Goal: Information Seeking & Learning: Learn about a topic

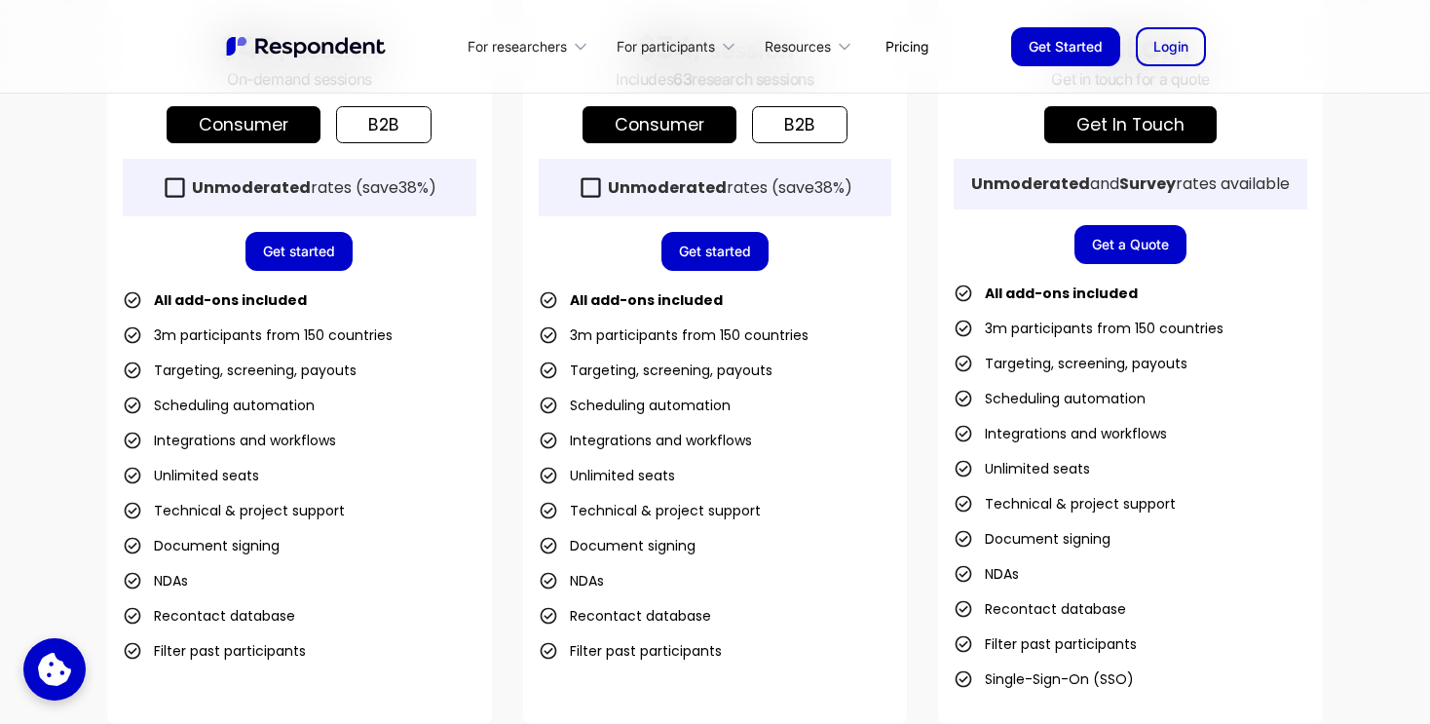
scroll to position [682, 0]
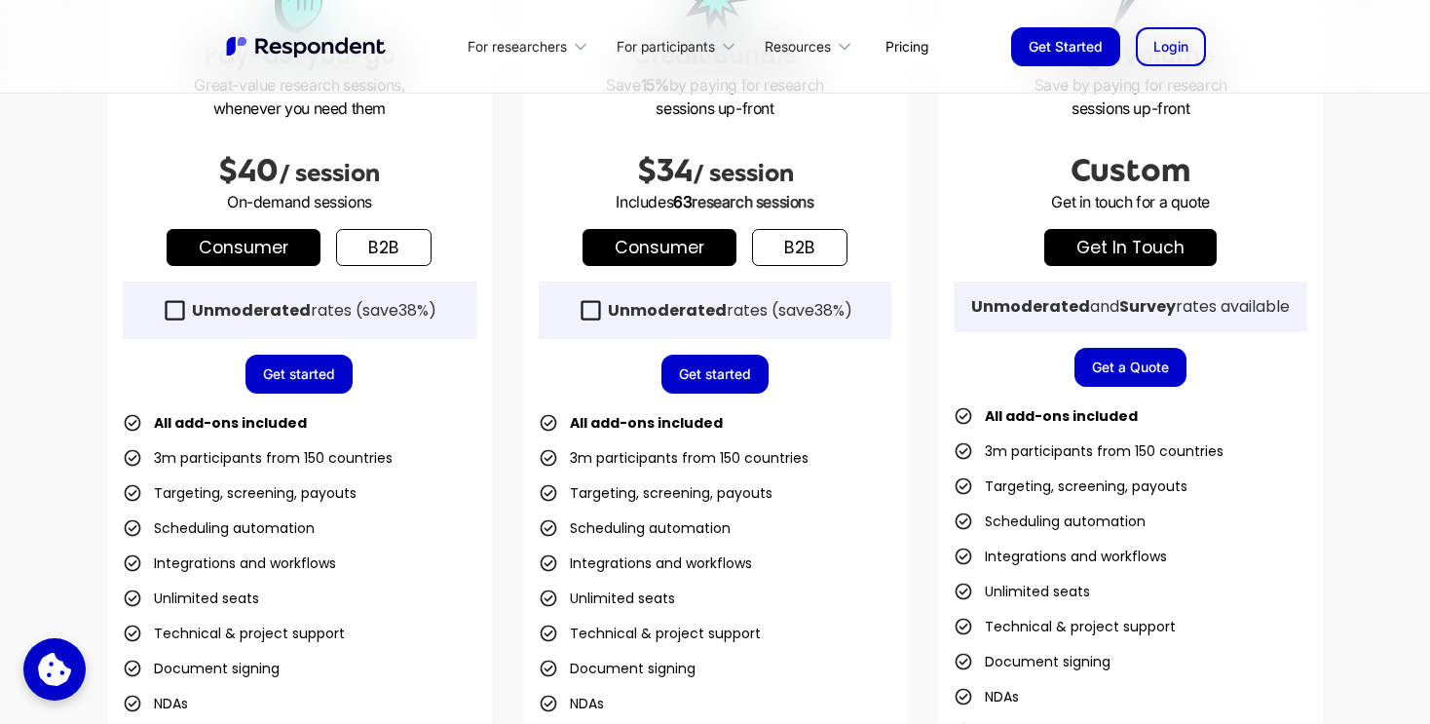
click at [732, 301] on div "Unmoderated rates (save 38% )" at bounding box center [730, 310] width 245 height 19
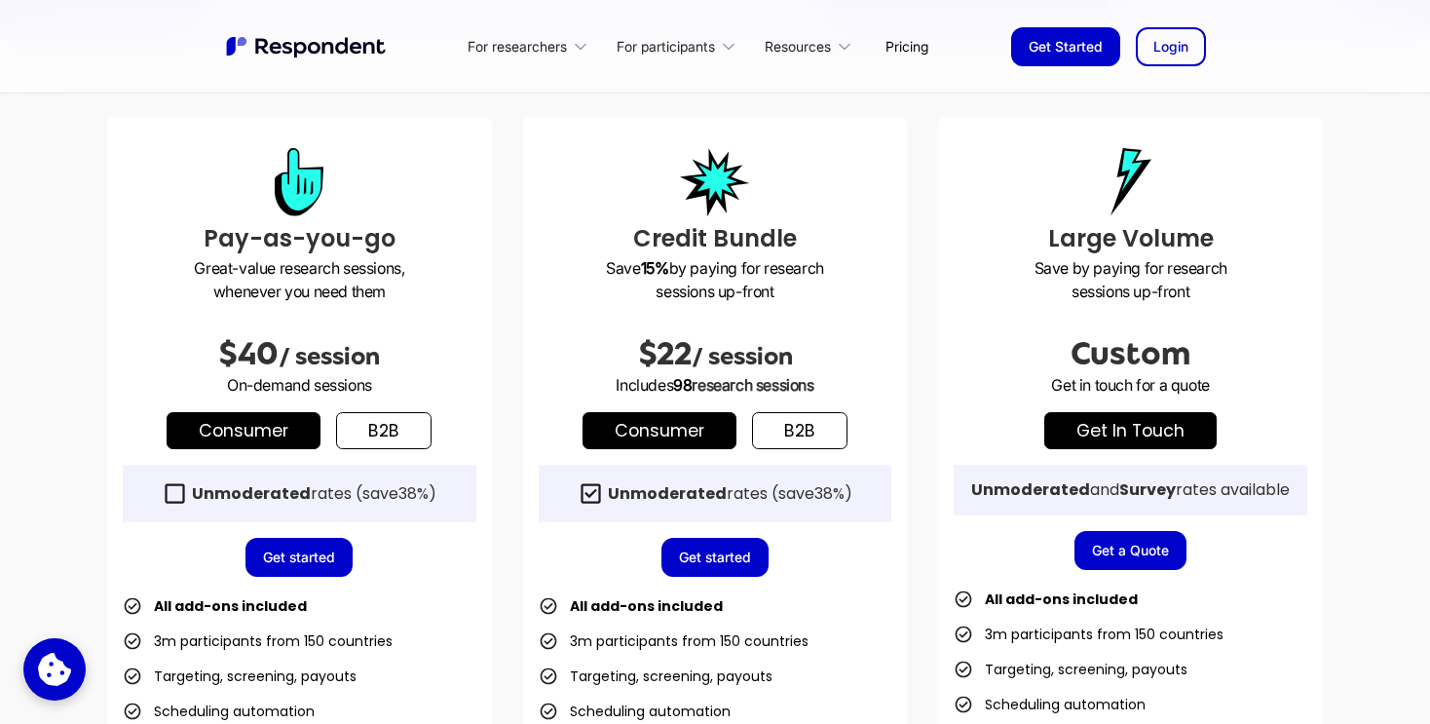
scroll to position [487, 0]
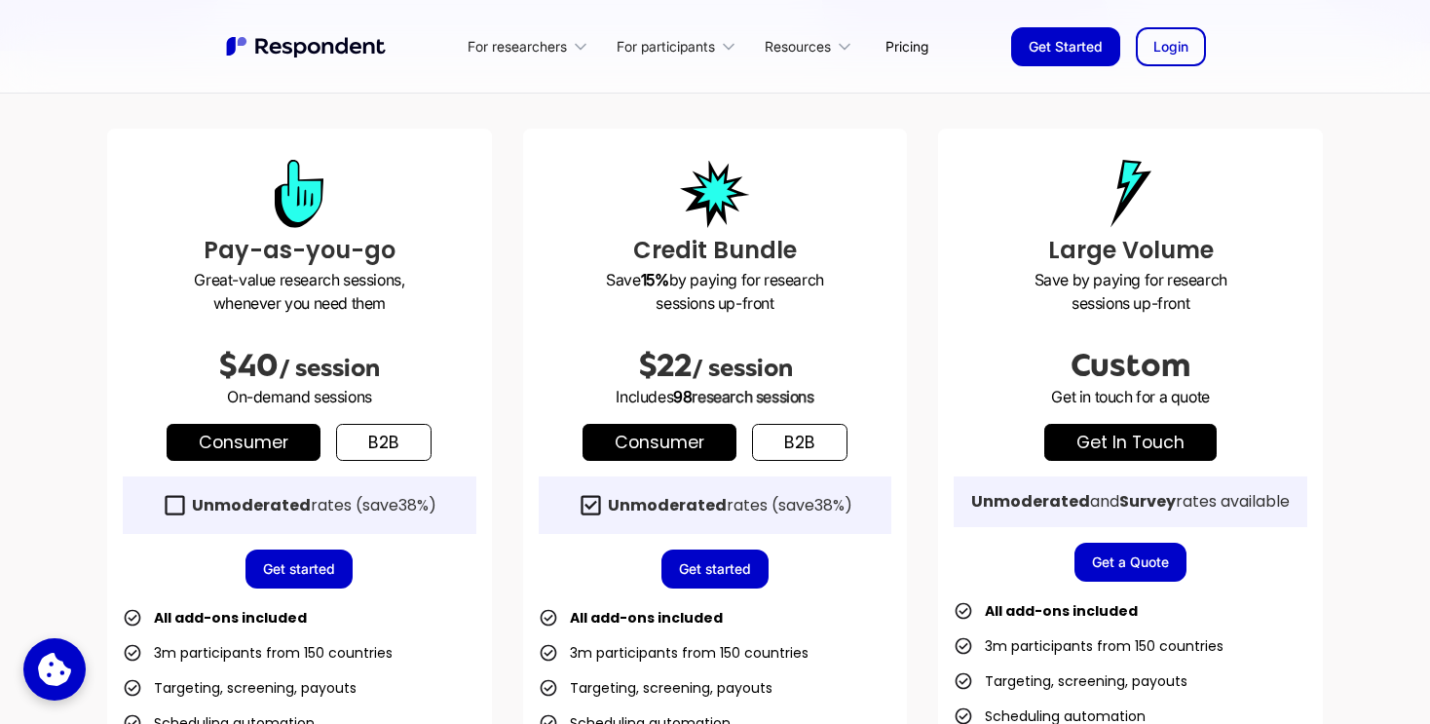
click at [707, 513] on strong "Unmoderated" at bounding box center [667, 505] width 119 height 22
click at [824, 427] on link "b2b" at bounding box center [799, 442] width 95 height 37
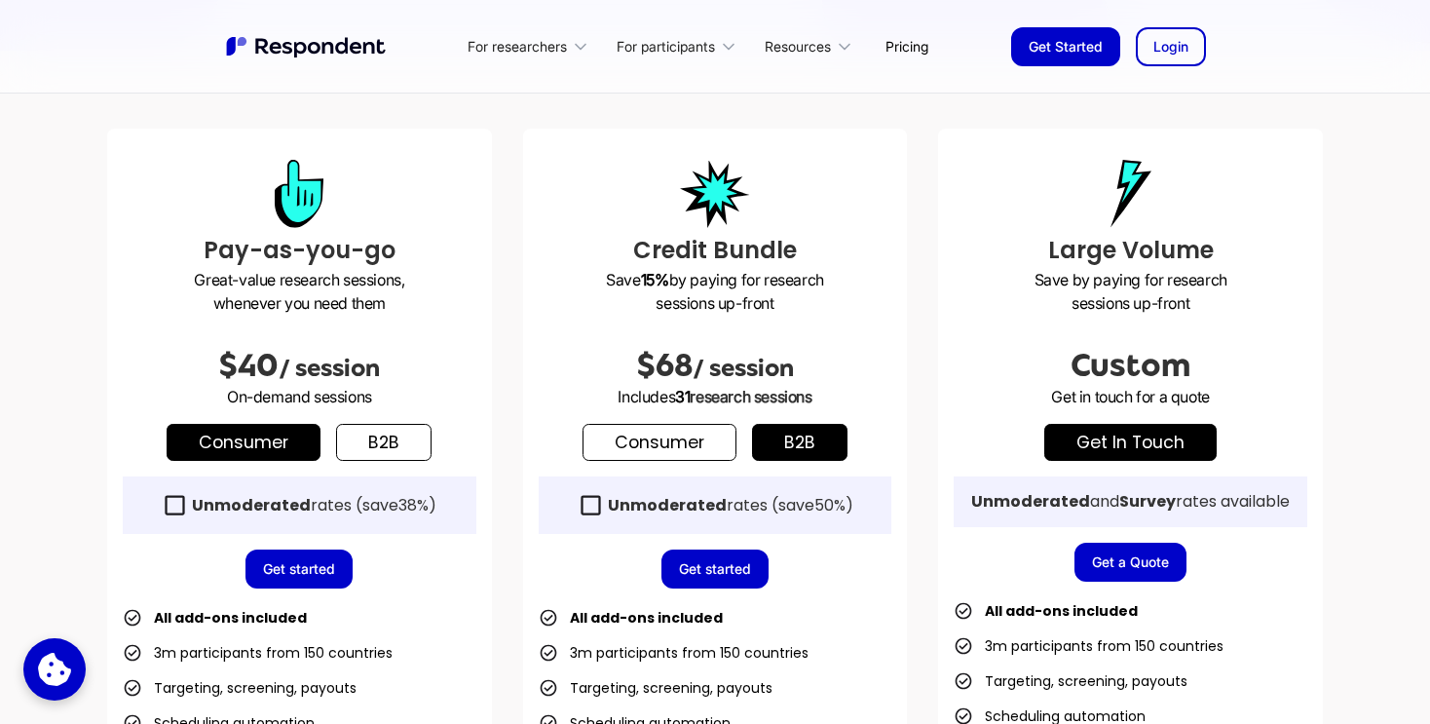
click at [724, 441] on link "Consumer" at bounding box center [660, 442] width 154 height 37
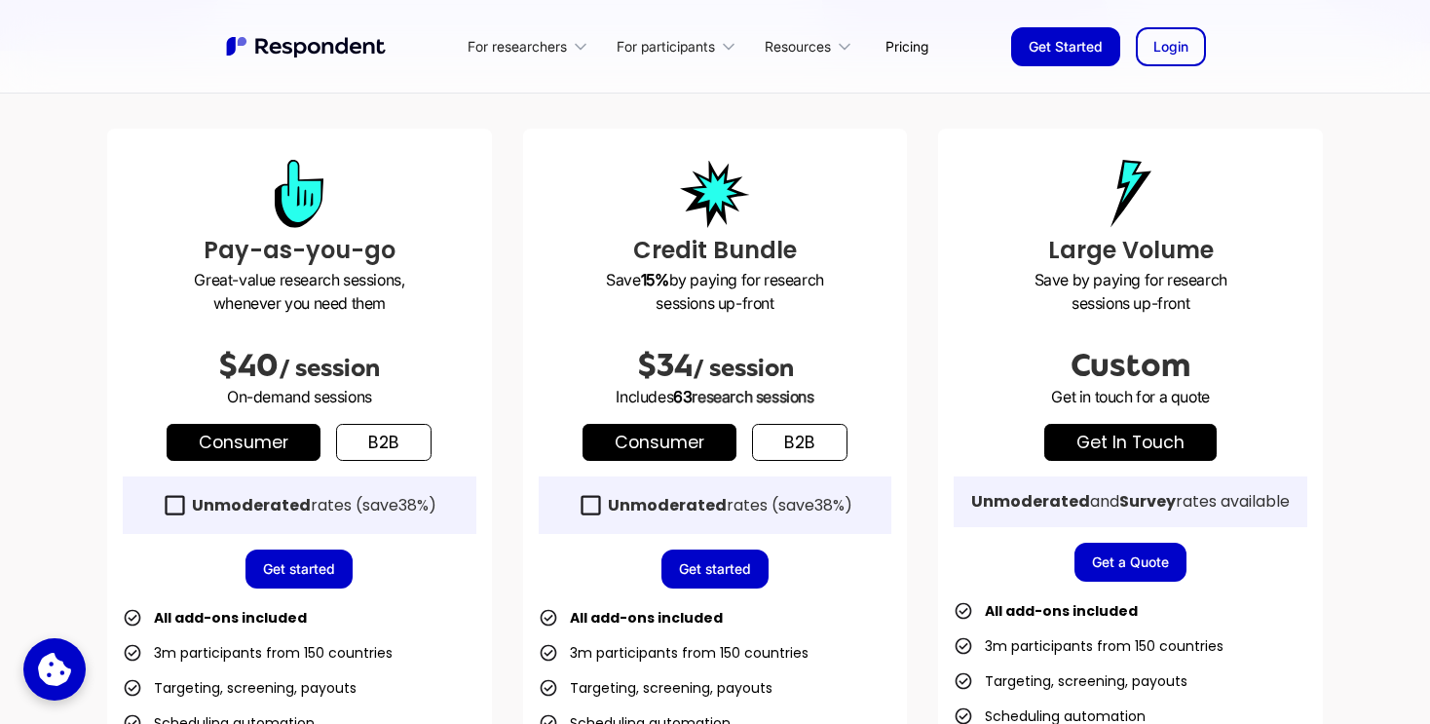
click at [771, 449] on link "b2b" at bounding box center [799, 442] width 95 height 37
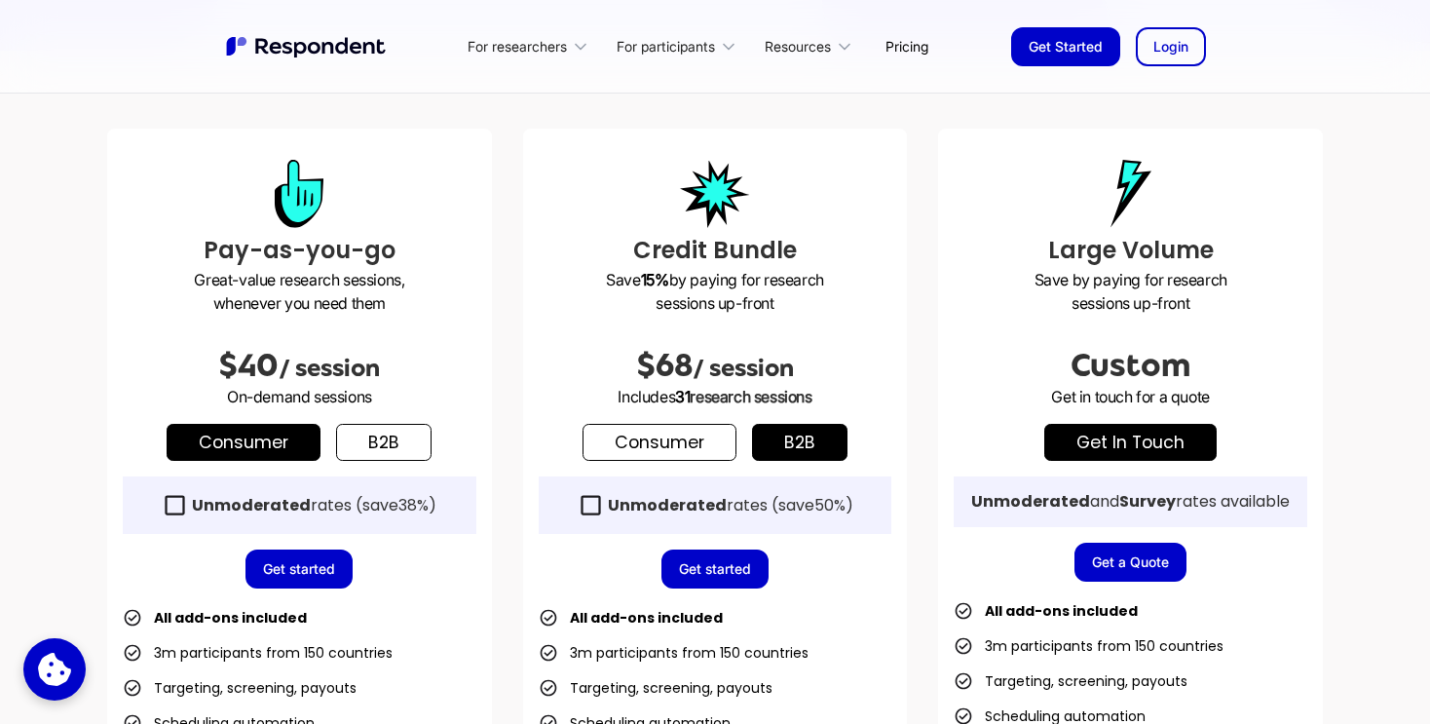
click at [685, 453] on link "Consumer" at bounding box center [660, 442] width 154 height 37
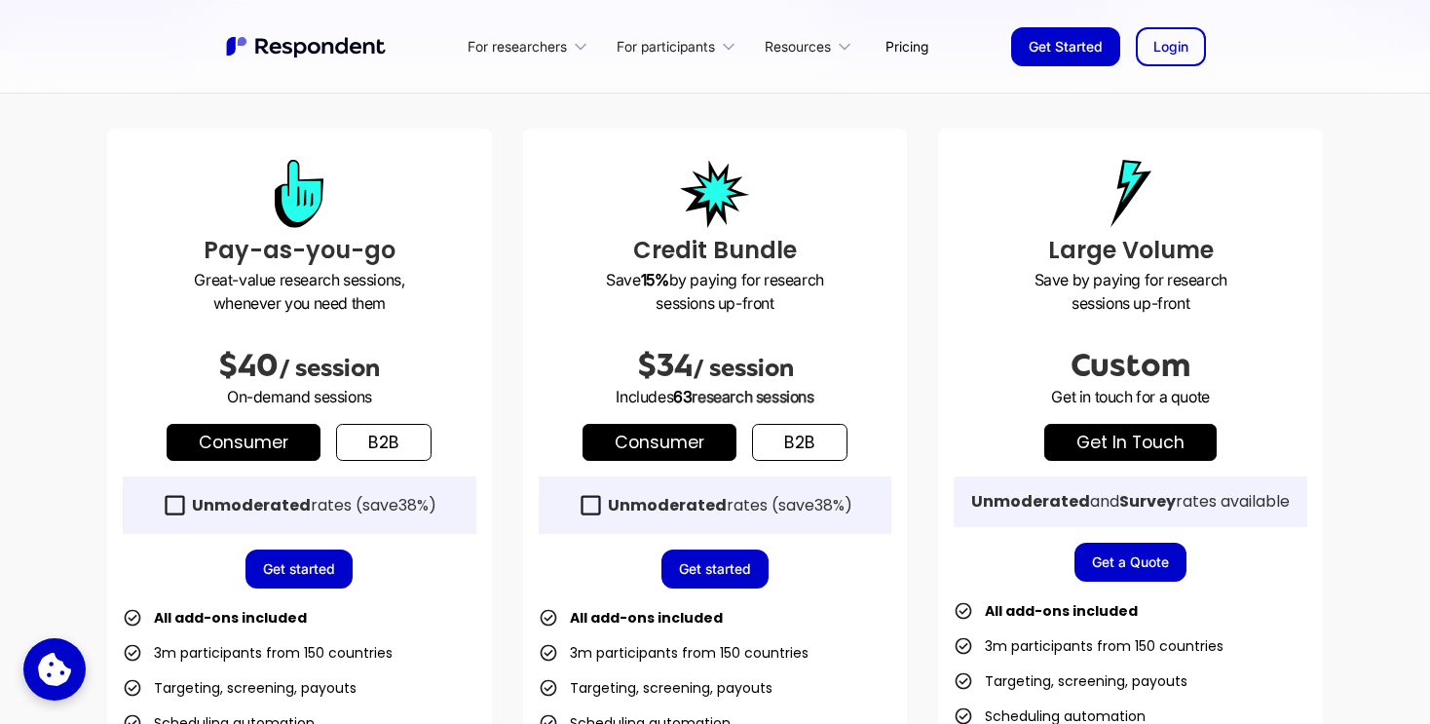
click at [615, 491] on div "Unmoderated rates (save 38% )" at bounding box center [716, 504] width 354 height 57
click at [608, 497] on strong "Unmoderated" at bounding box center [667, 505] width 119 height 22
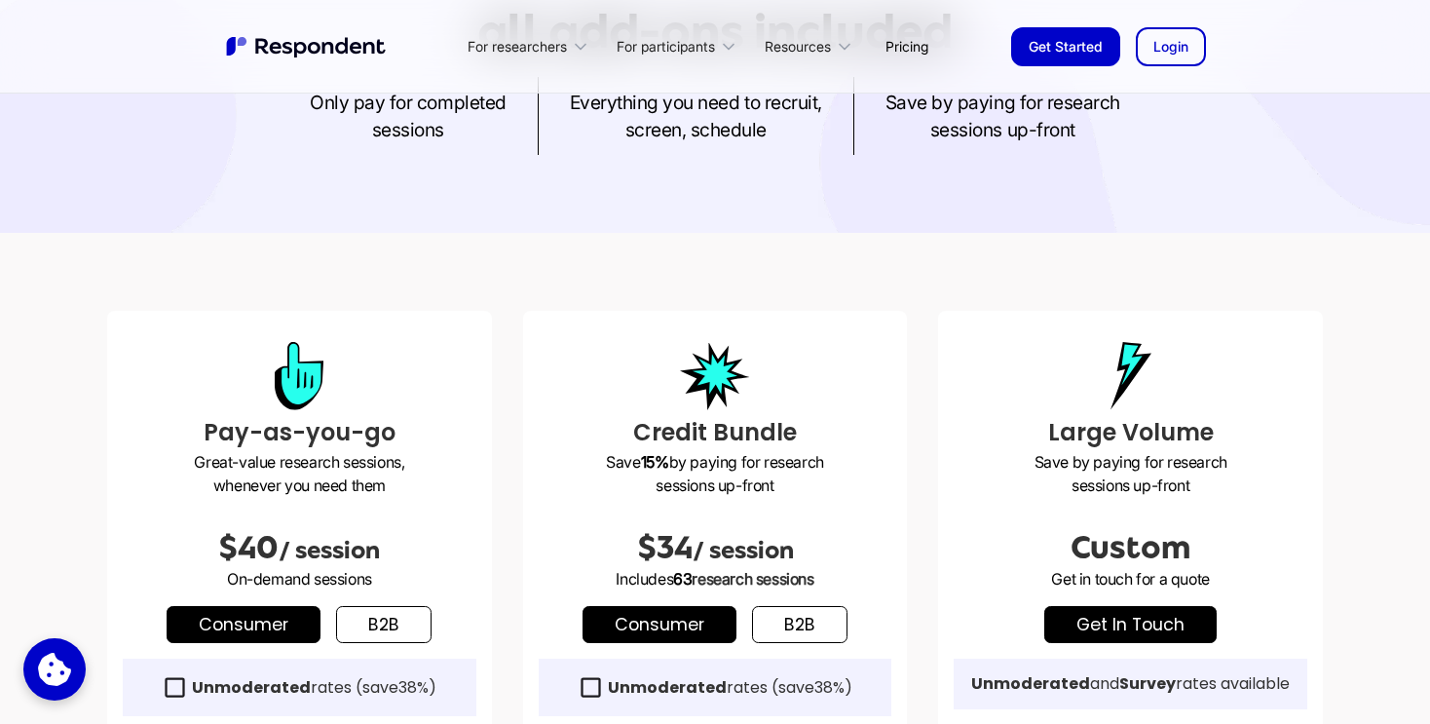
scroll to position [195, 0]
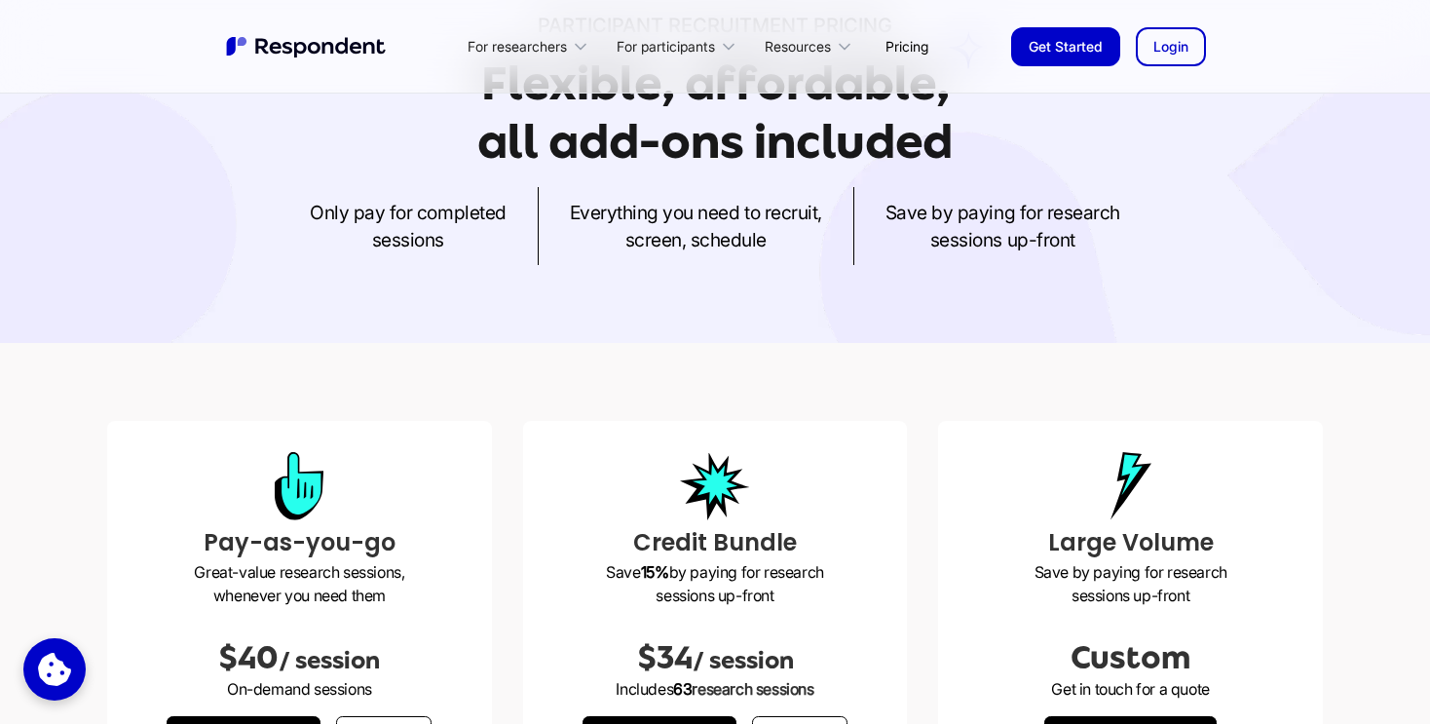
click at [1174, 60] on link "Login" at bounding box center [1171, 46] width 70 height 39
